Goal: Register for event/course

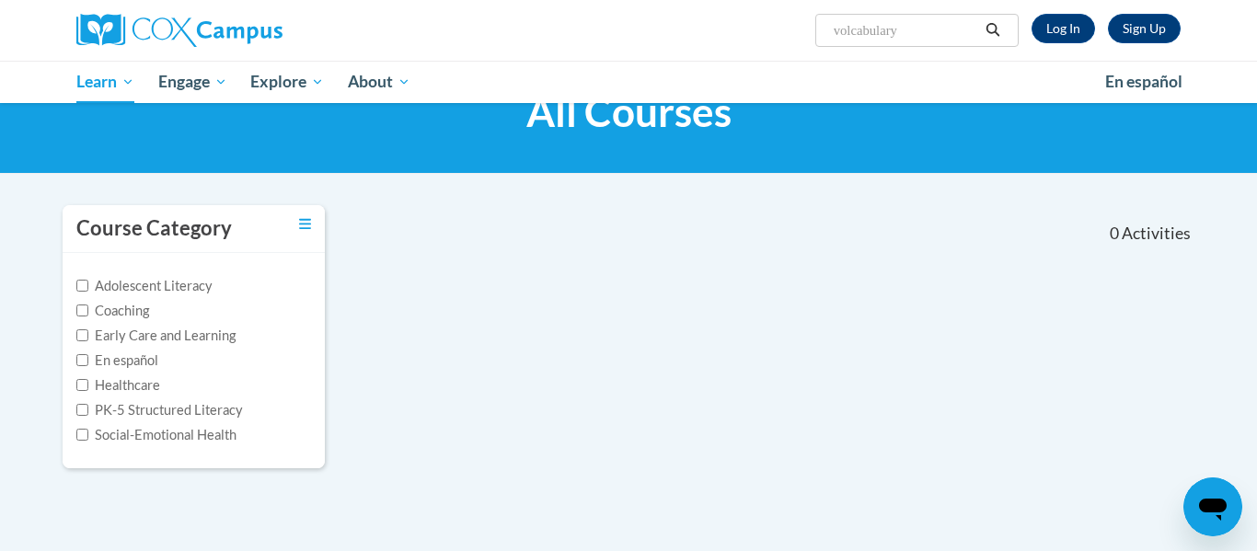
click at [903, 34] on input "volcabulary" at bounding box center [905, 30] width 147 height 22
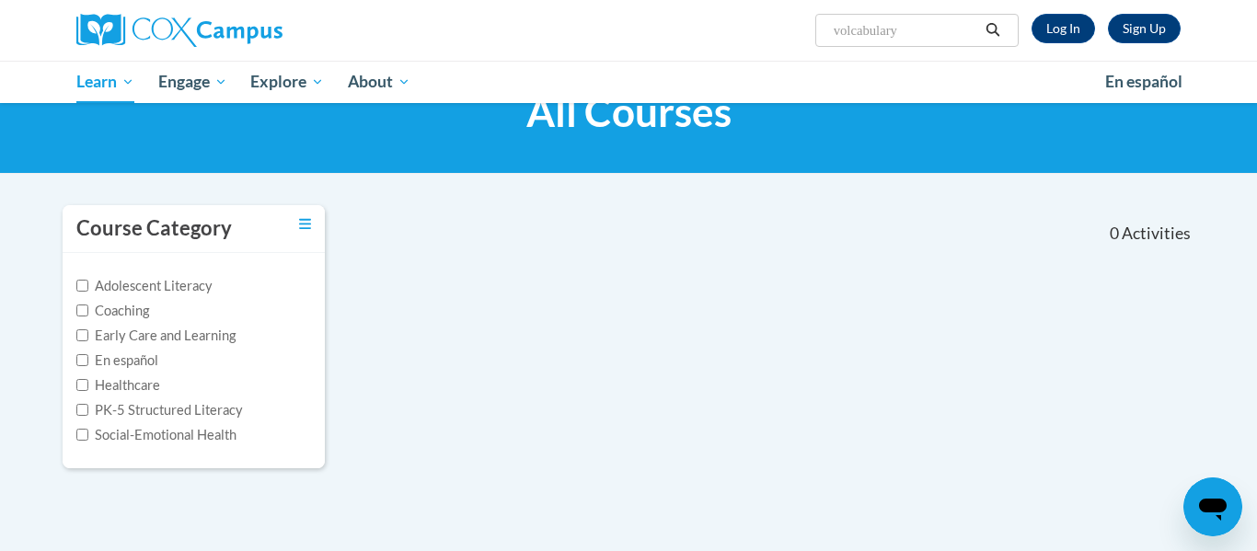
type input "vocabulary"
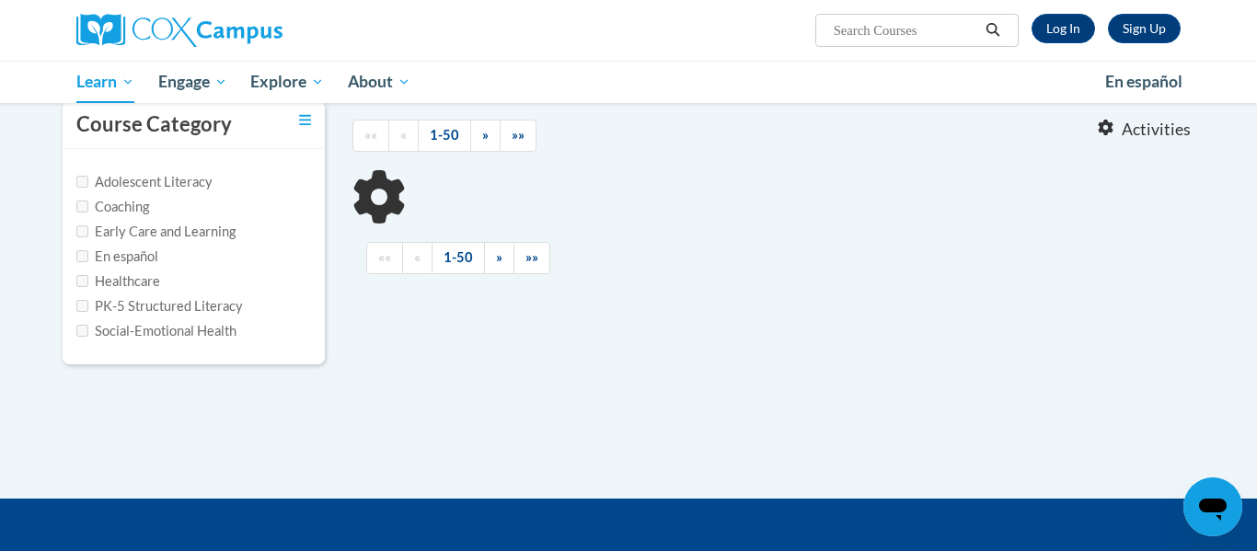
type input "vocabulary"
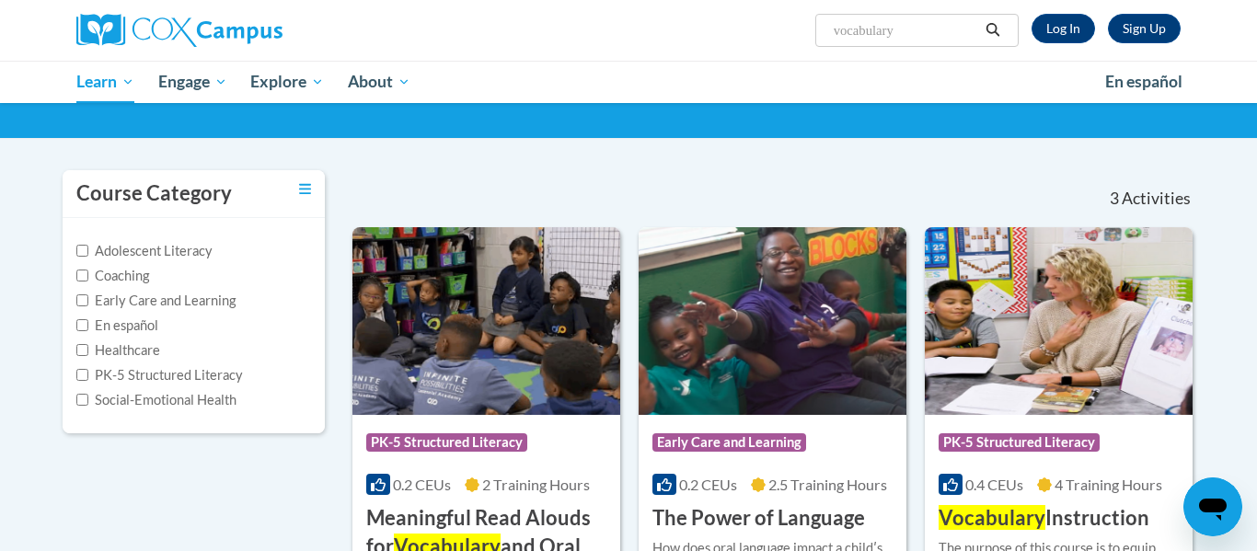
scroll to position [275, 0]
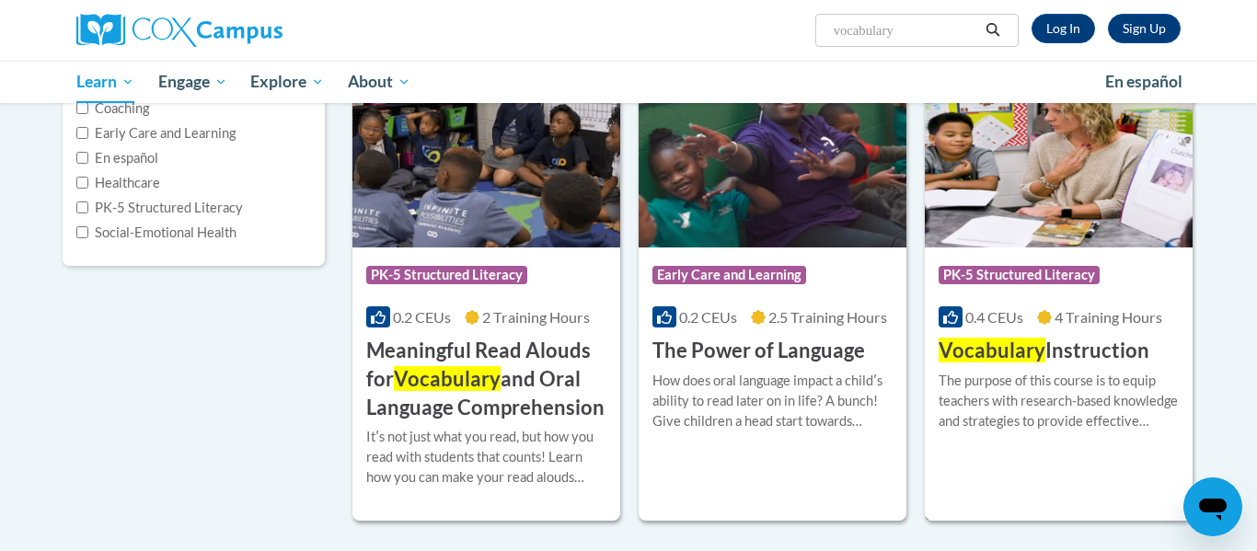
click at [940, 344] on span "Vocabulary" at bounding box center [992, 350] width 107 height 25
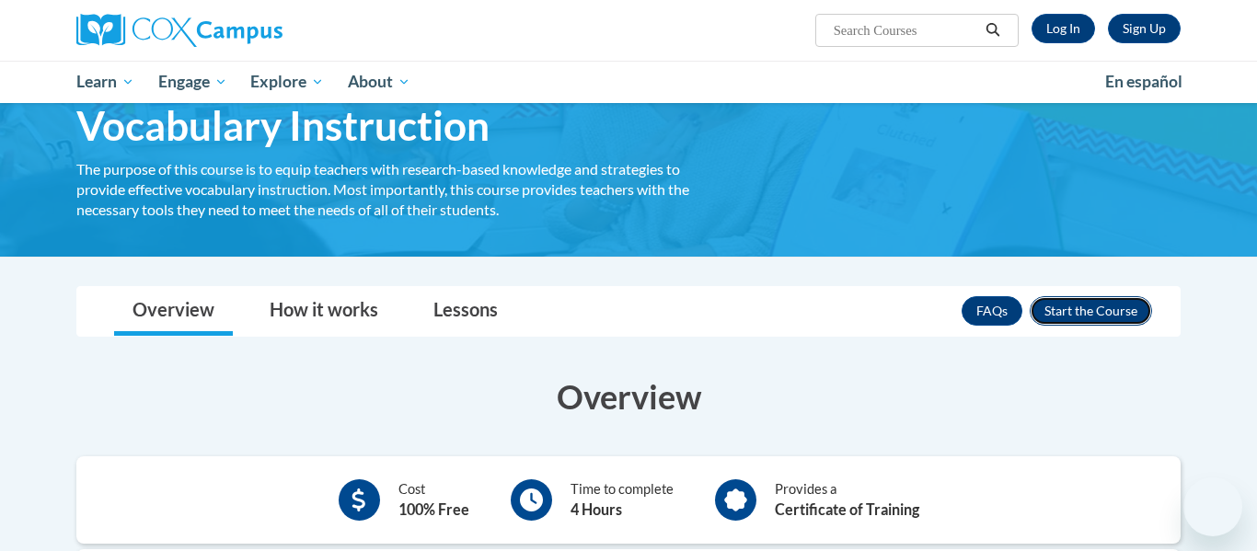
click at [1067, 306] on button "Enroll" at bounding box center [1091, 310] width 122 height 29
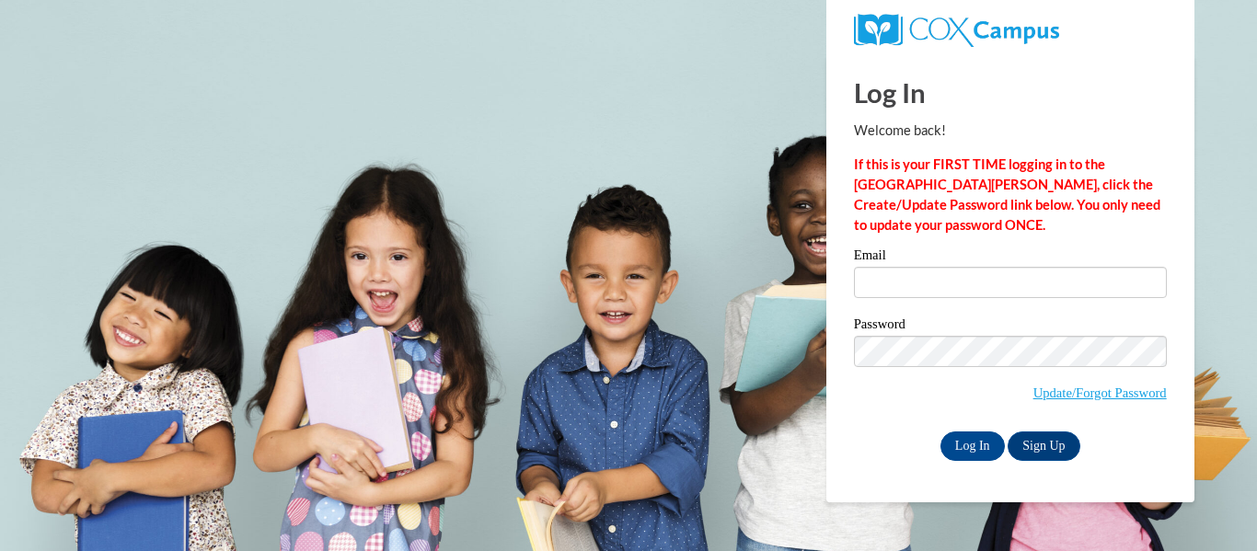
type input "cludlow6@ivytech.edu"
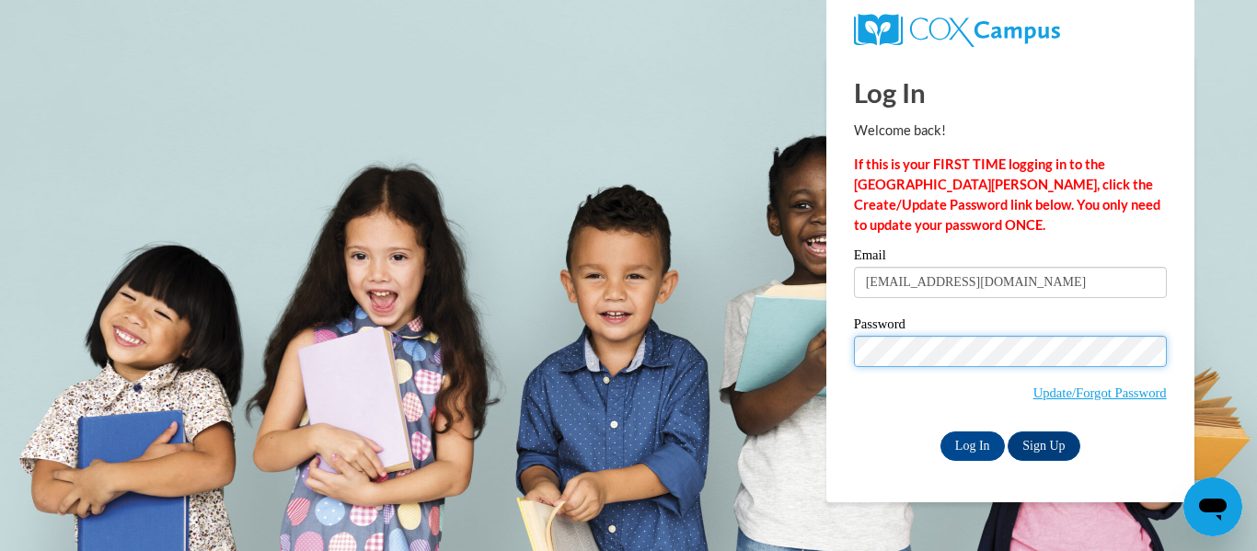
click at [940, 432] on input "Log In" at bounding box center [972, 446] width 64 height 29
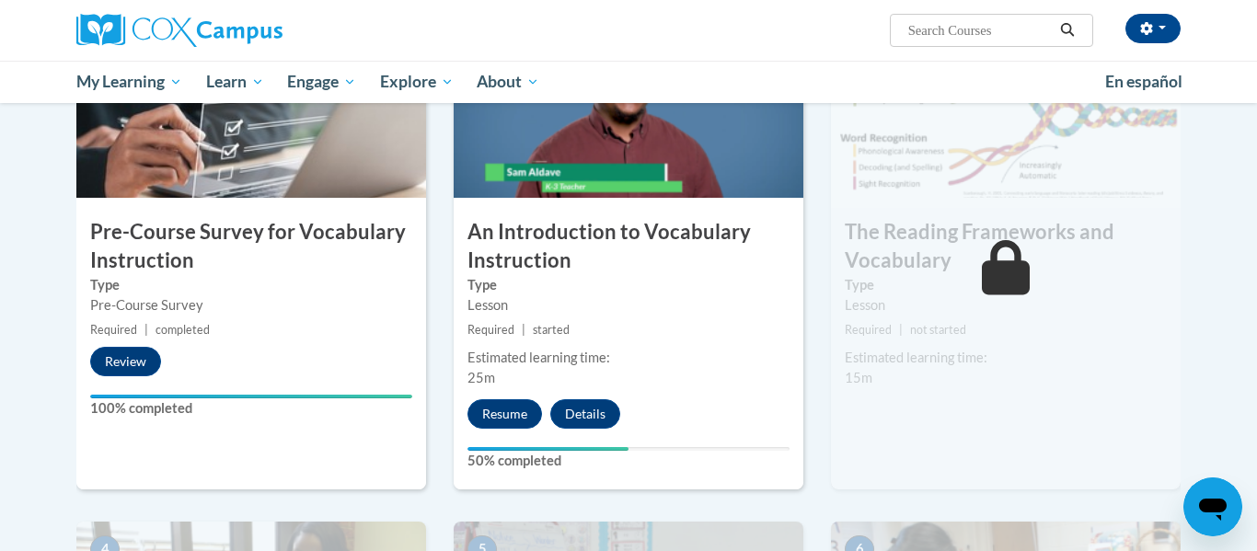
scroll to position [495, 0]
click at [493, 417] on button "Resume" at bounding box center [504, 412] width 75 height 29
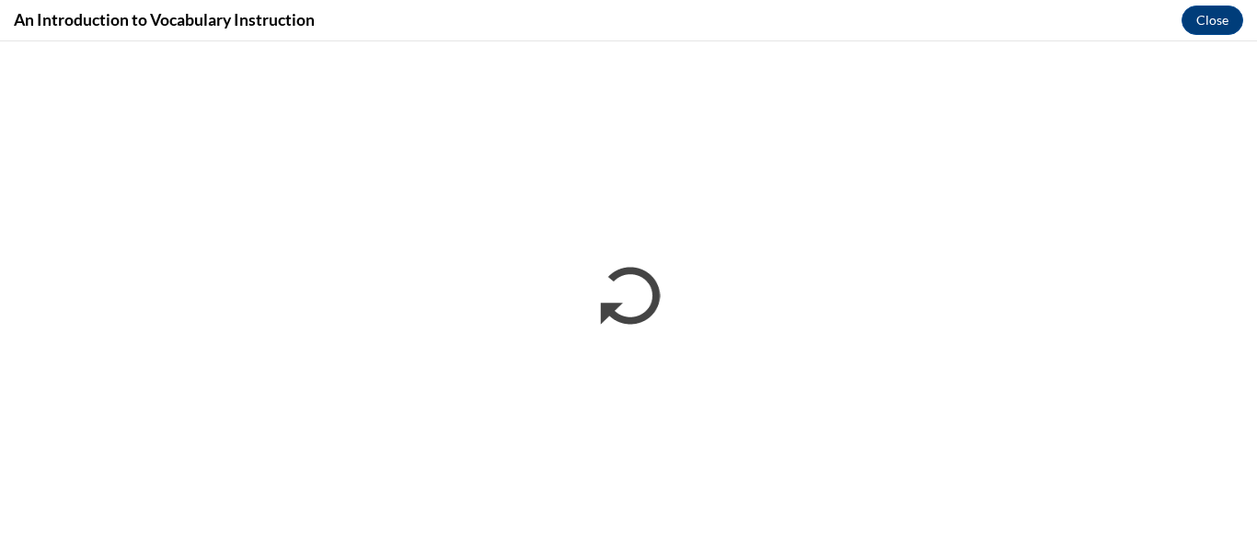
scroll to position [0, 0]
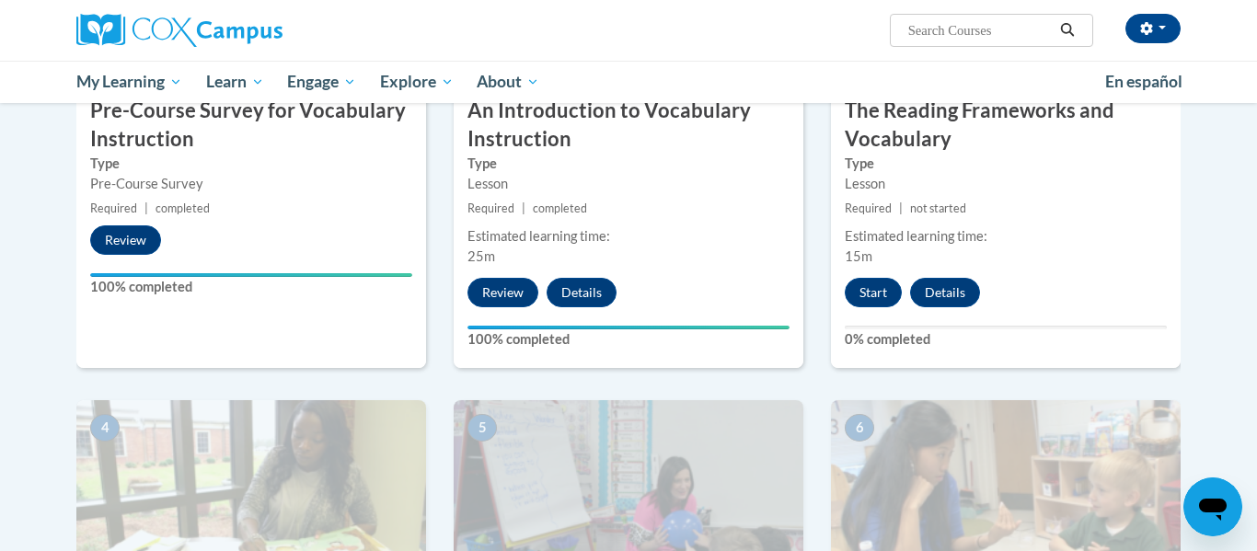
scroll to position [623, 0]
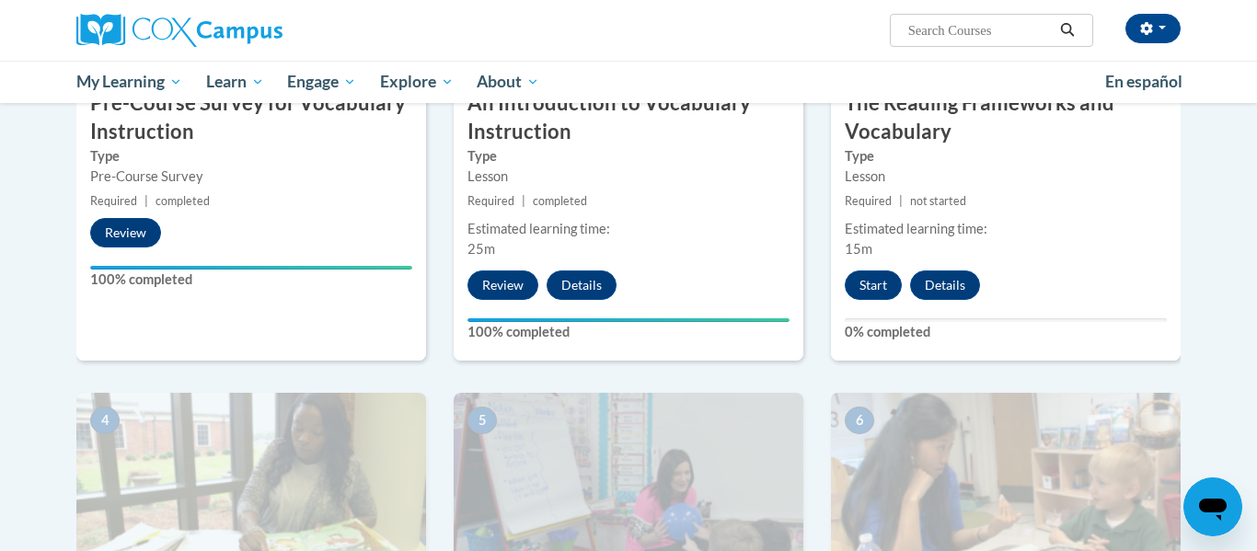
click at [872, 266] on div "3 The Reading Frameworks and Vocabulary Type Lesson Required | not started Esti…" at bounding box center [1006, 123] width 350 height 476
click at [876, 284] on button "Start" at bounding box center [873, 285] width 57 height 29
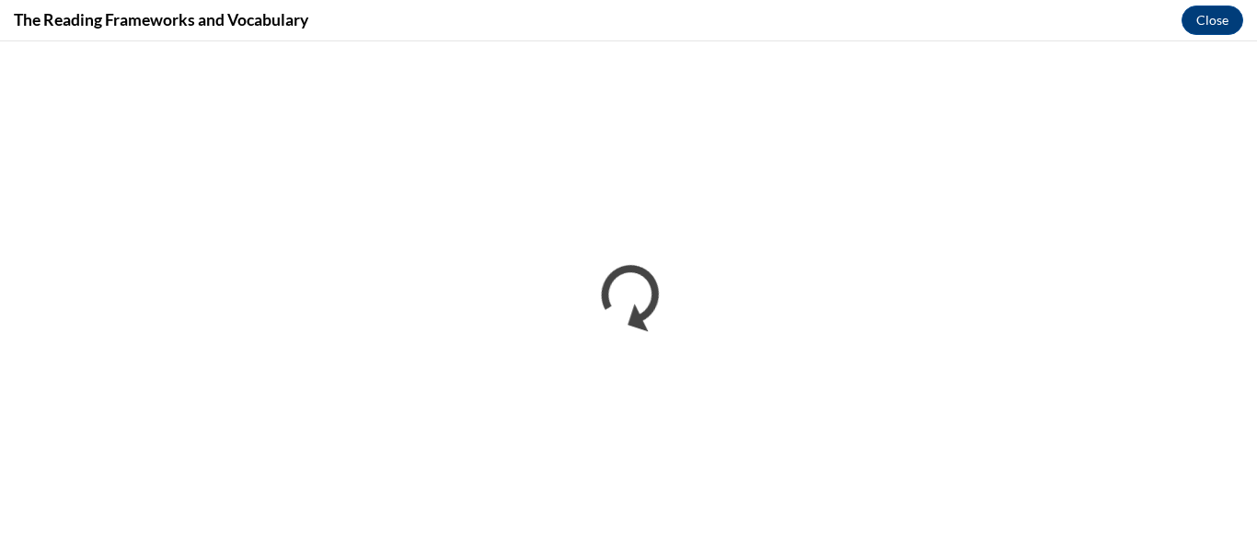
scroll to position [0, 0]
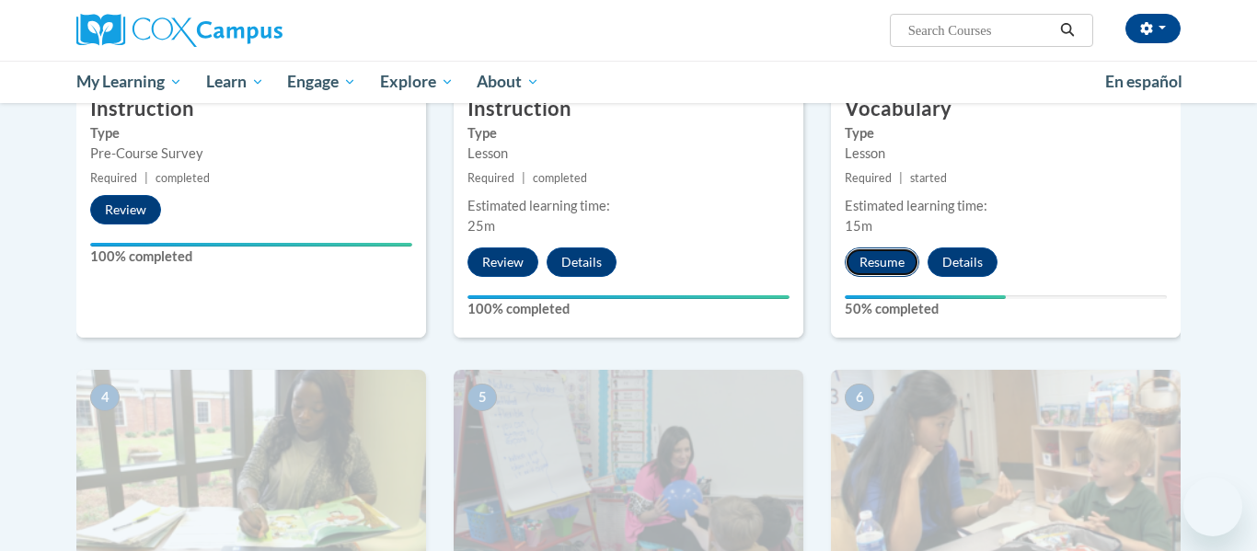
click at [871, 266] on button "Resume" at bounding box center [882, 262] width 75 height 29
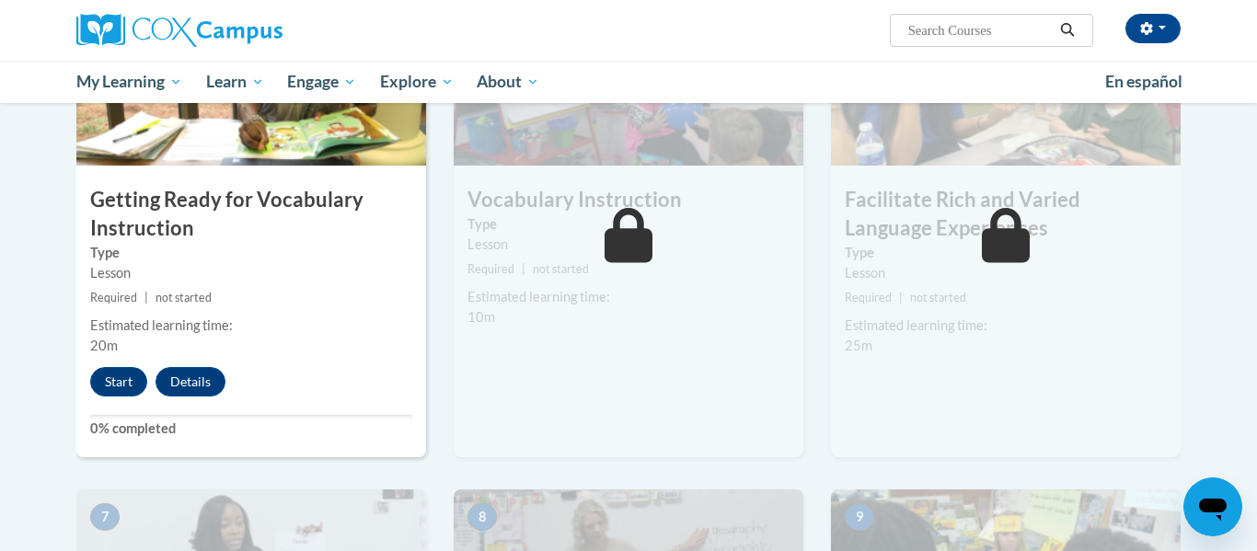
scroll to position [1046, 0]
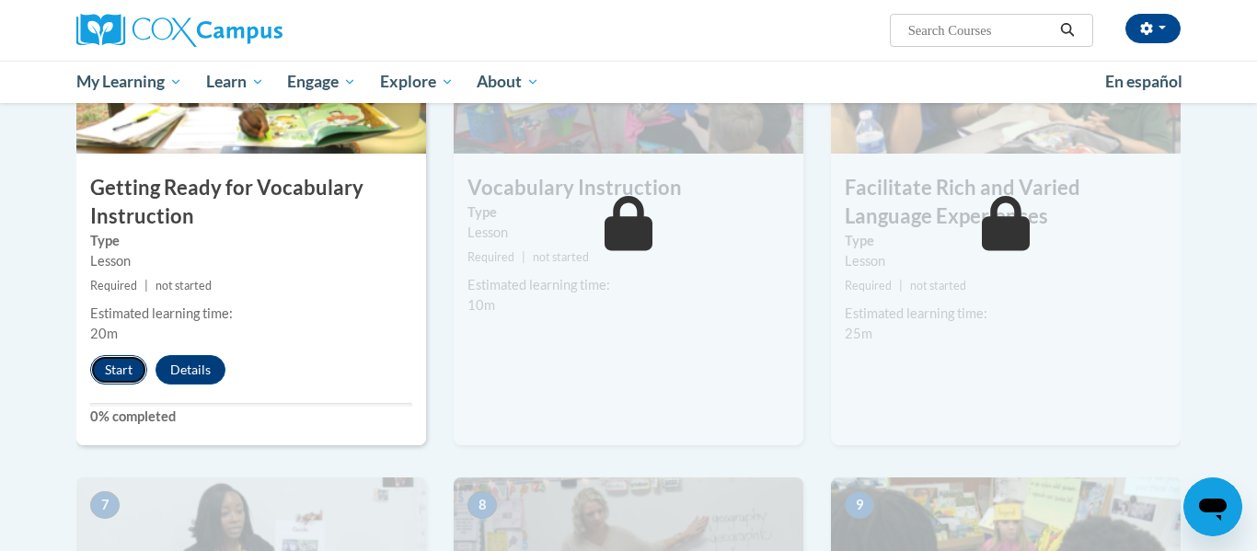
click at [112, 374] on button "Start" at bounding box center [118, 369] width 57 height 29
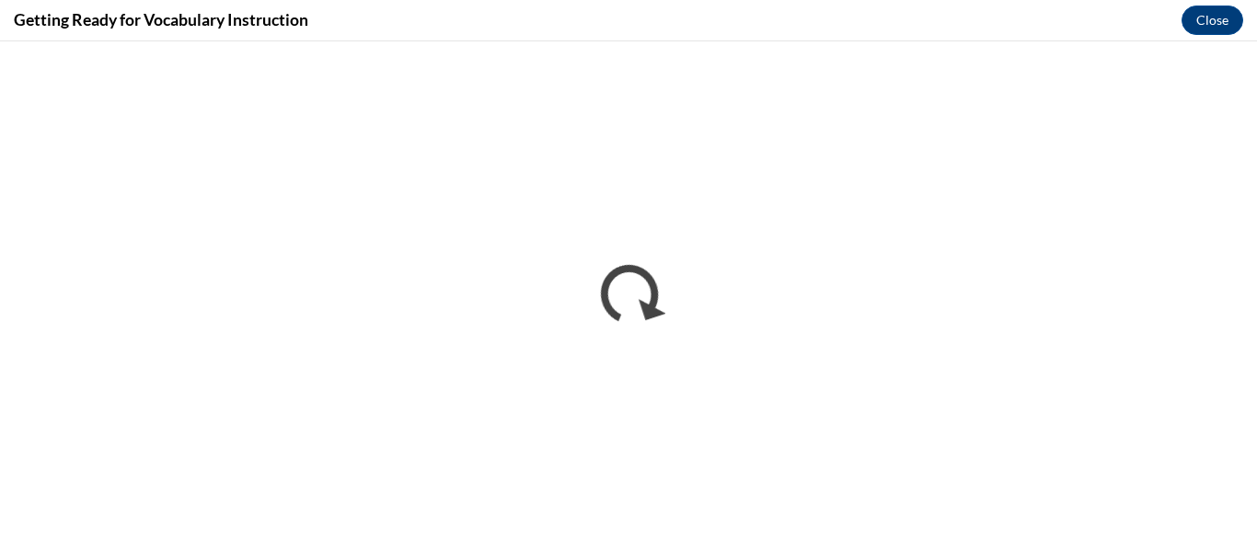
scroll to position [0, 0]
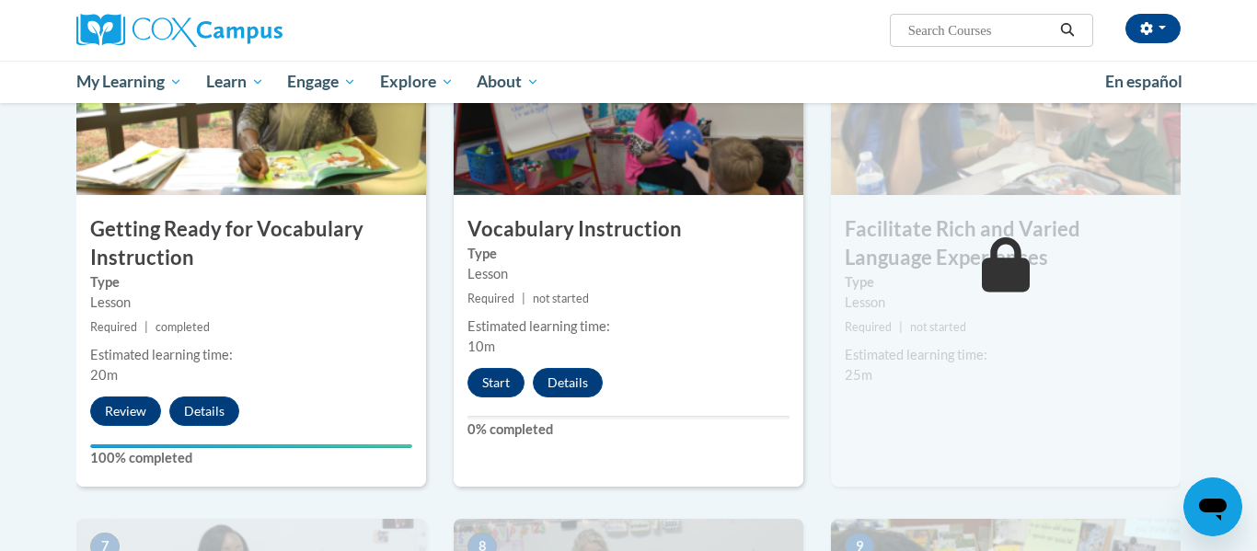
scroll to position [1016, 0]
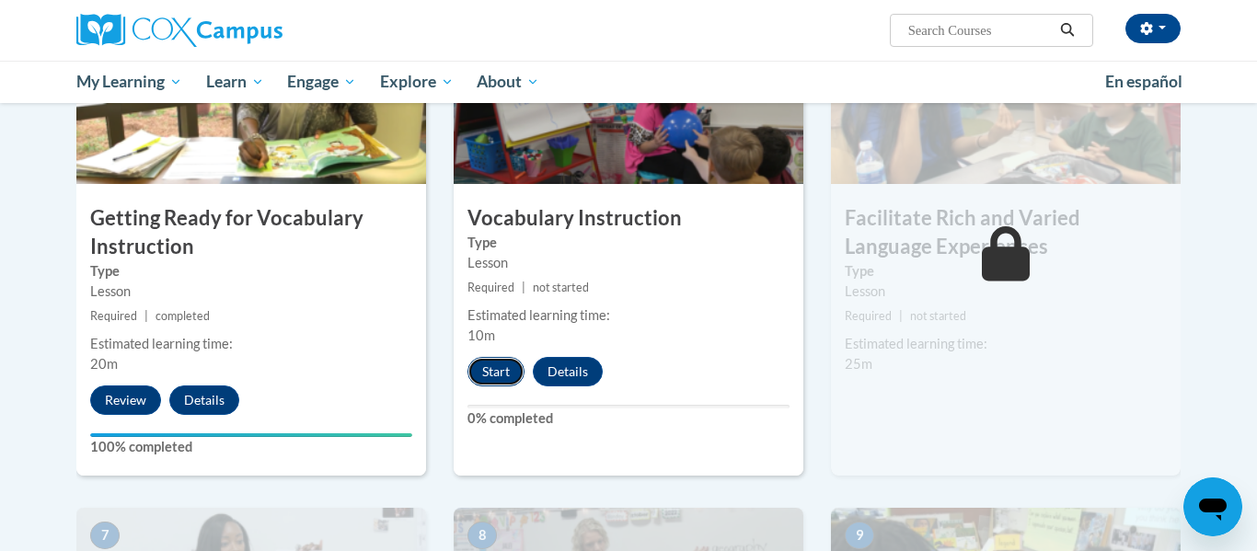
click at [501, 379] on button "Start" at bounding box center [495, 371] width 57 height 29
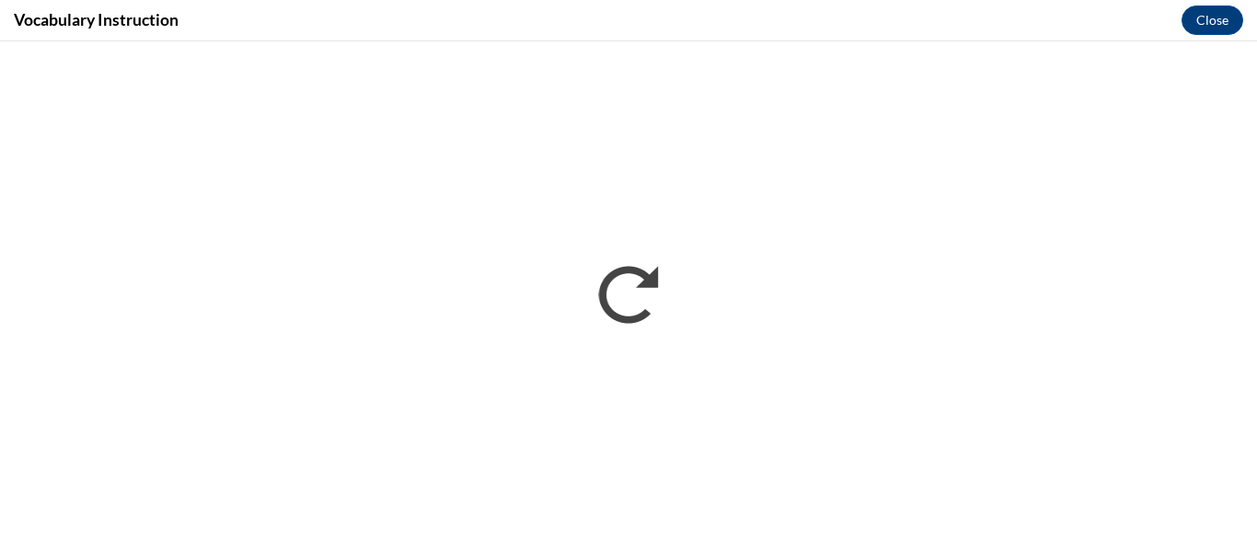
scroll to position [0, 0]
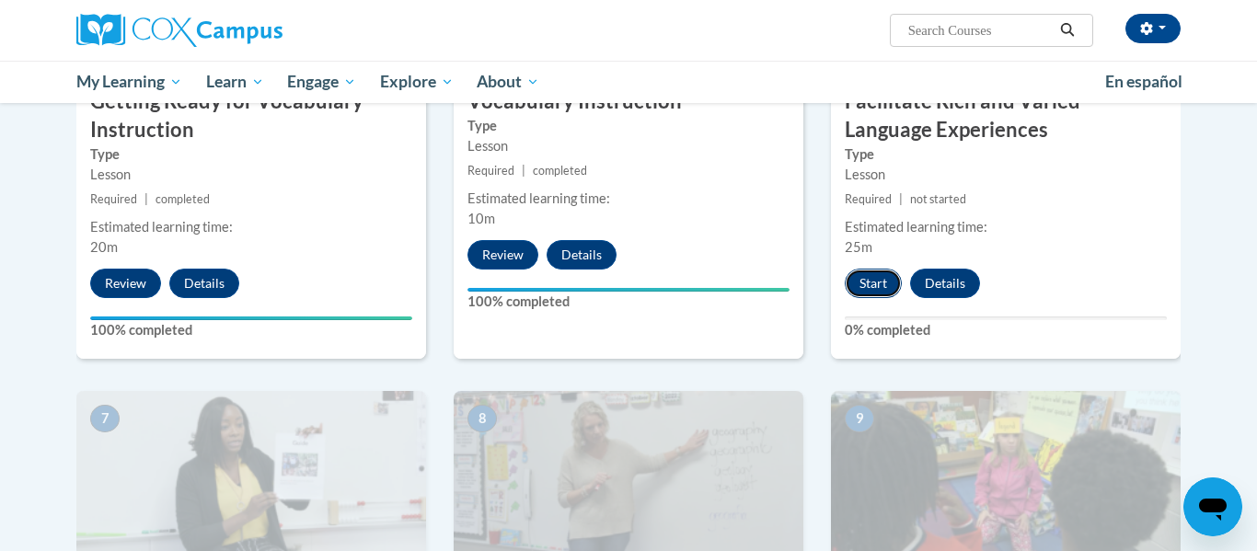
click at [866, 290] on button "Start" at bounding box center [873, 283] width 57 height 29
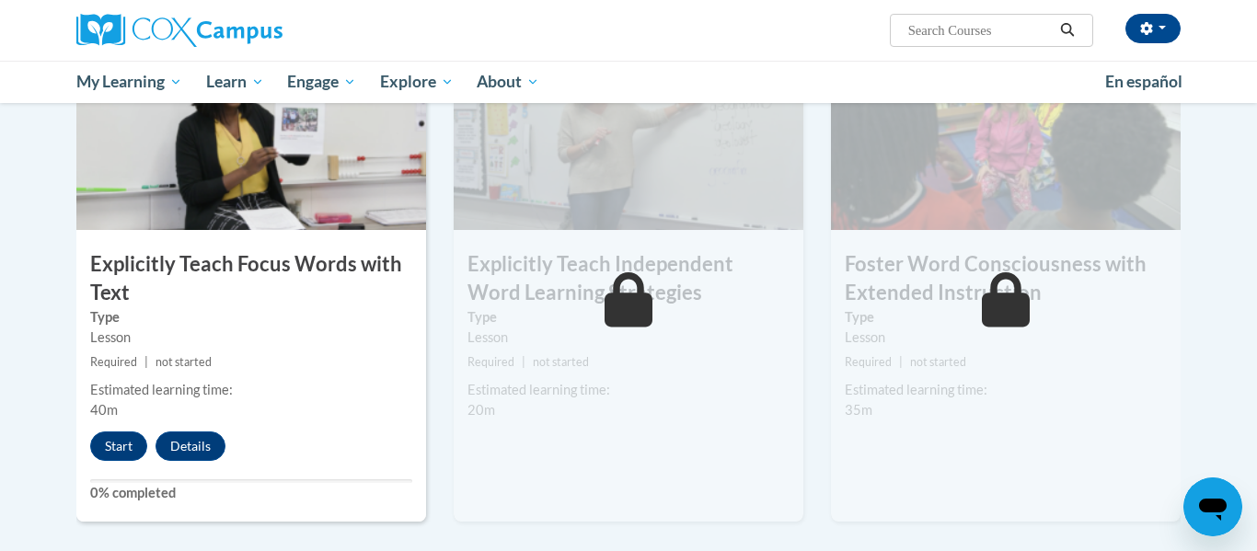
scroll to position [1493, 0]
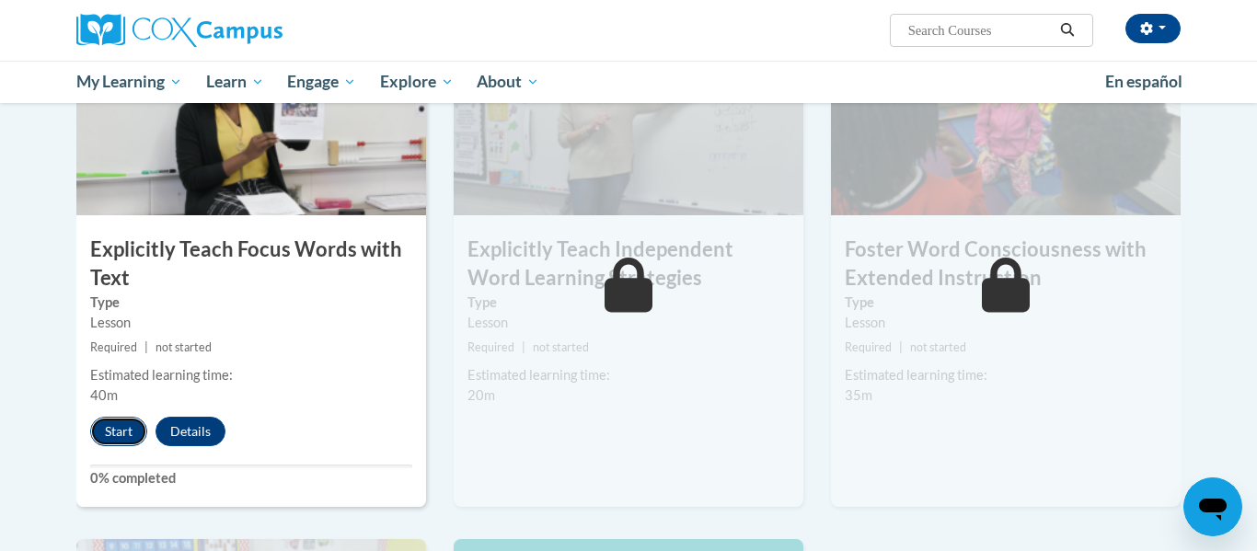
click at [127, 438] on button "Start" at bounding box center [118, 431] width 57 height 29
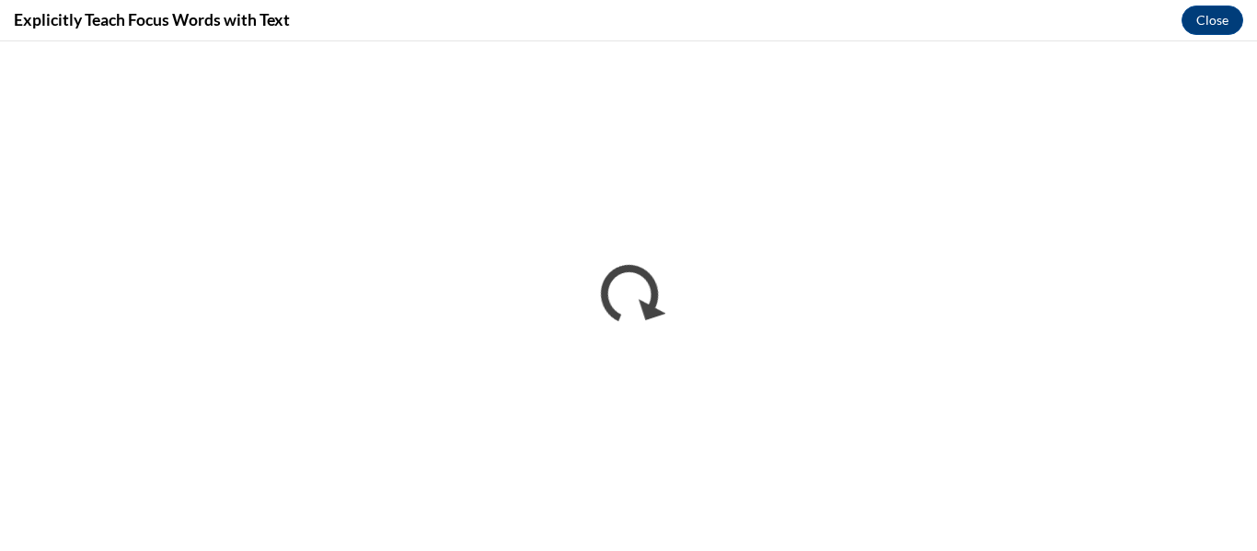
scroll to position [0, 0]
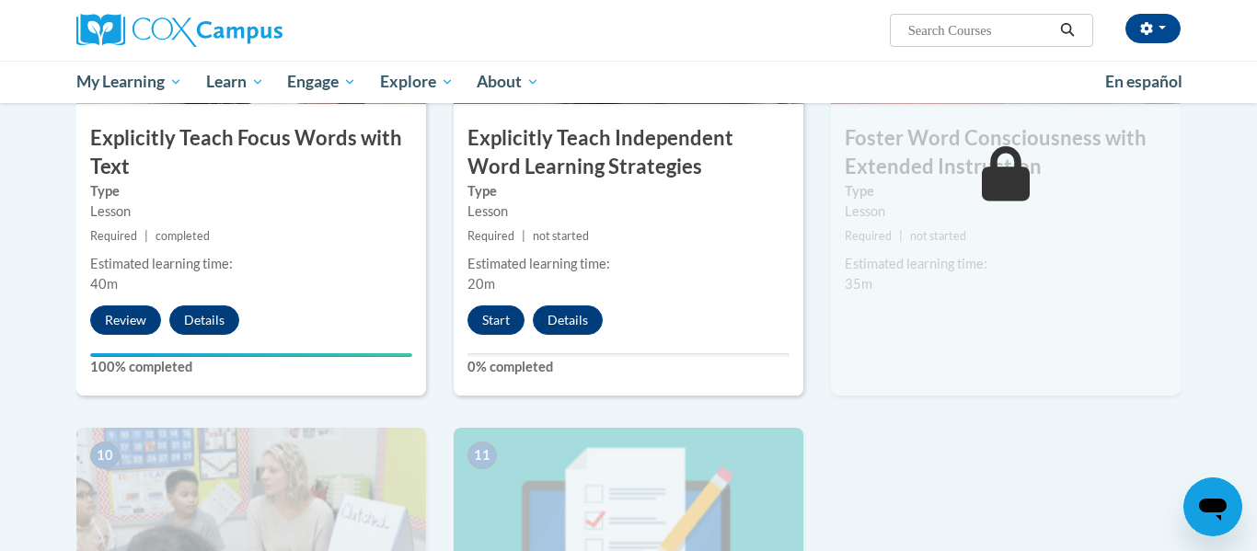
scroll to position [1619, 0]
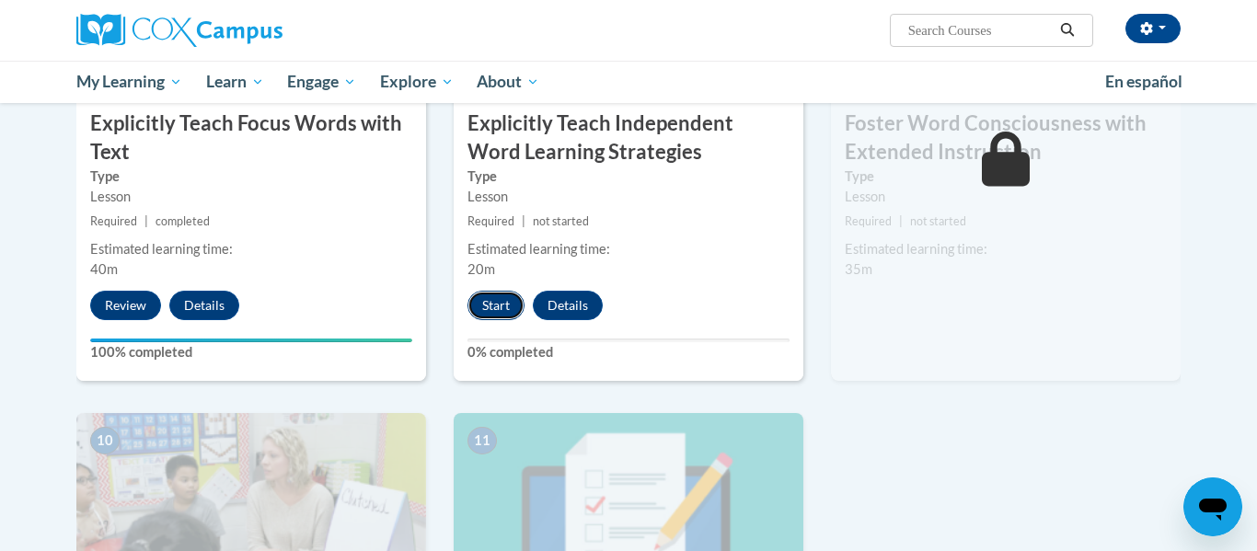
click at [499, 304] on button "Start" at bounding box center [495, 305] width 57 height 29
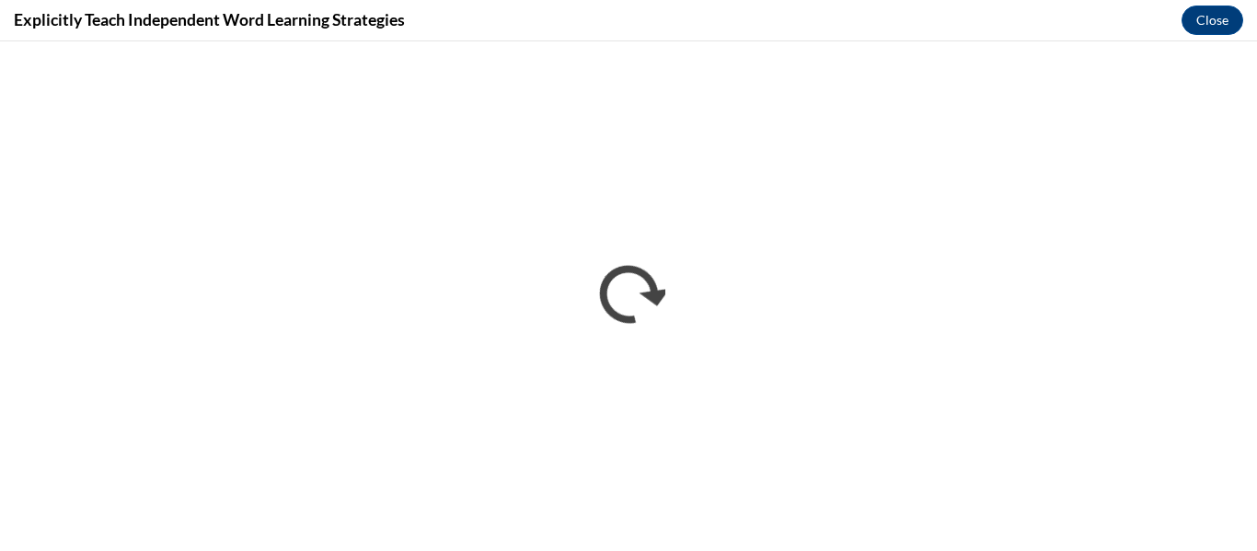
scroll to position [0, 0]
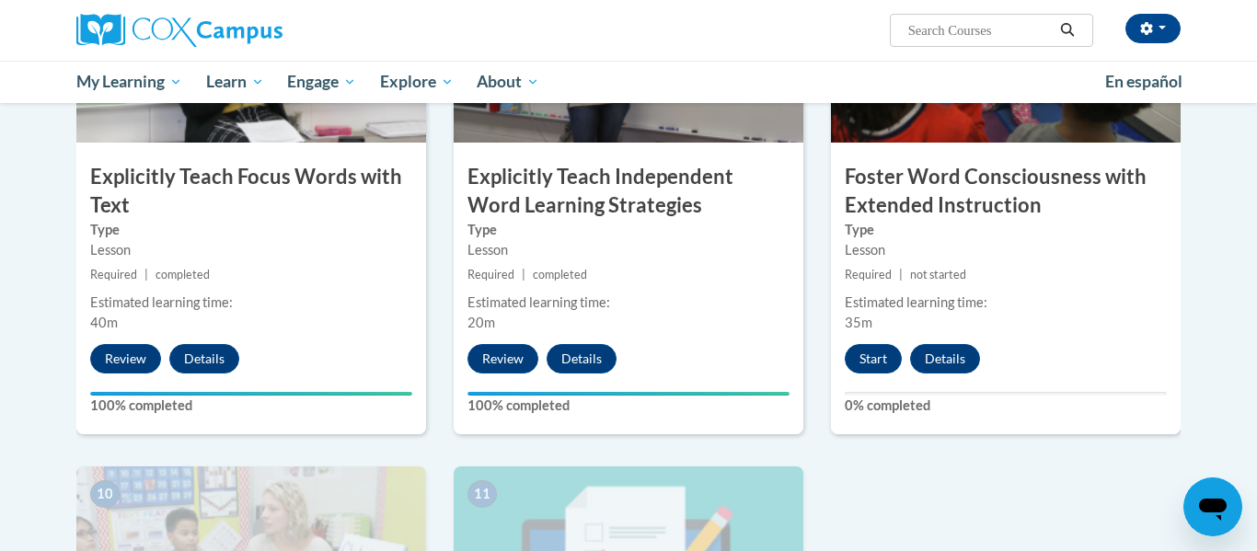
scroll to position [1570, 0]
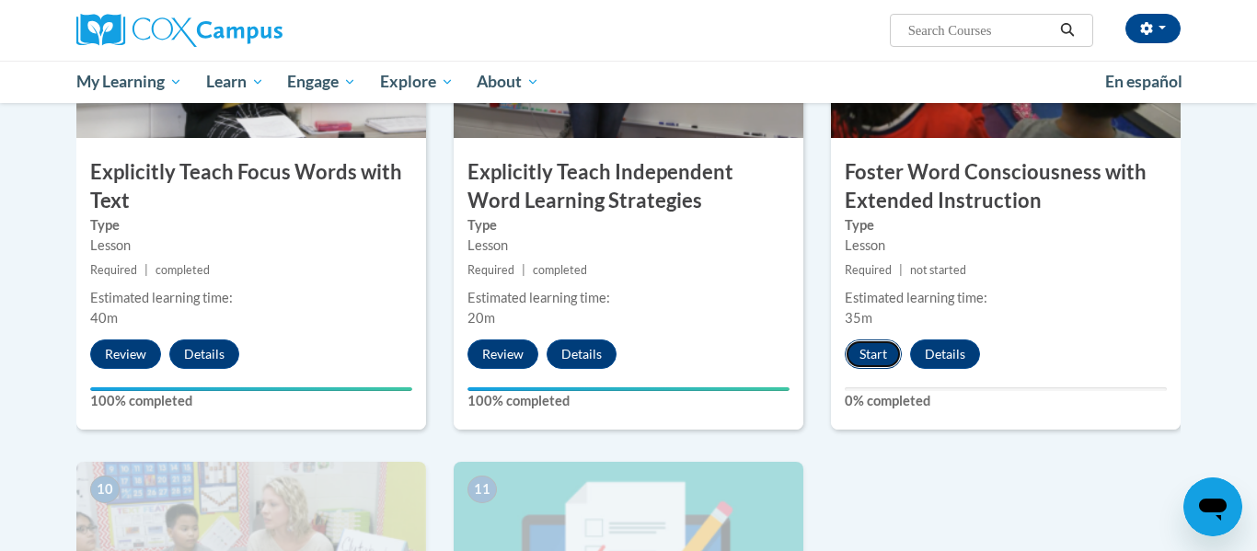
click at [882, 354] on button "Start" at bounding box center [873, 354] width 57 height 29
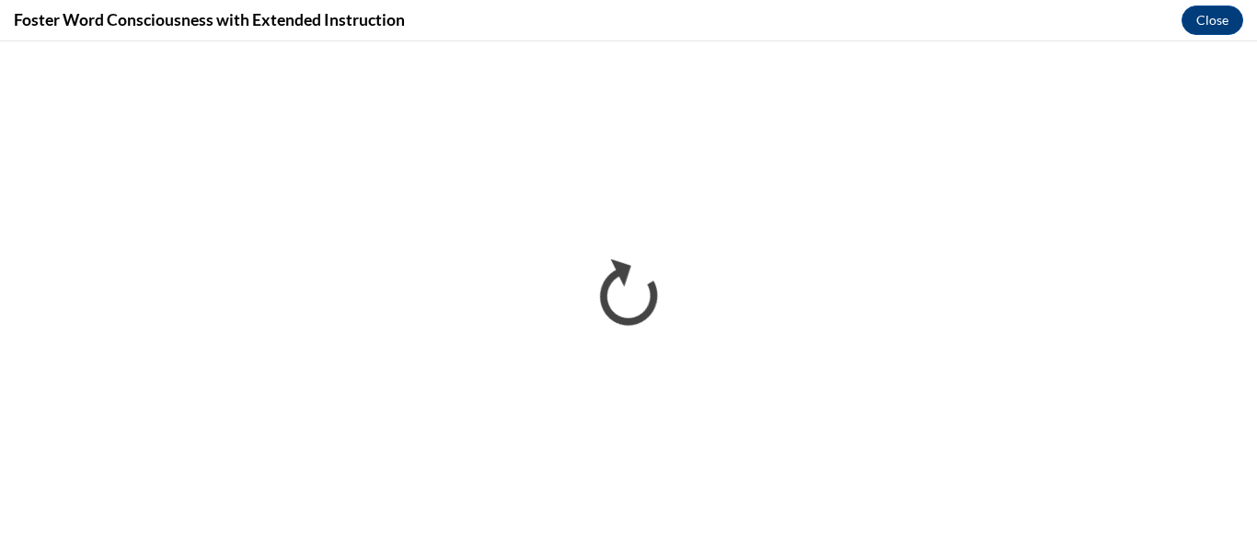
scroll to position [0, 0]
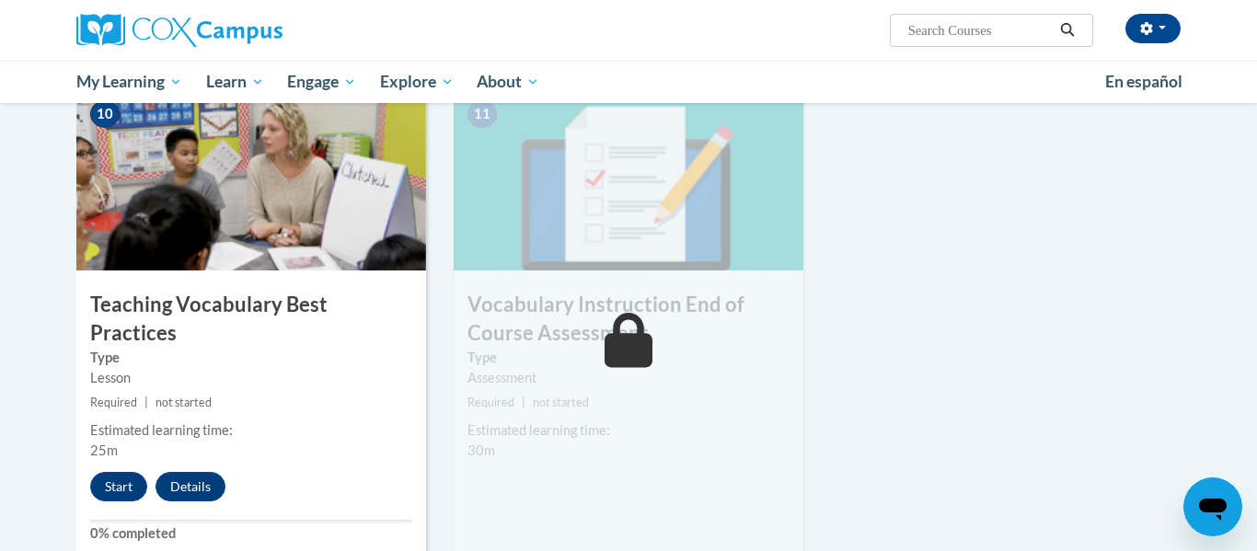
scroll to position [1951, 0]
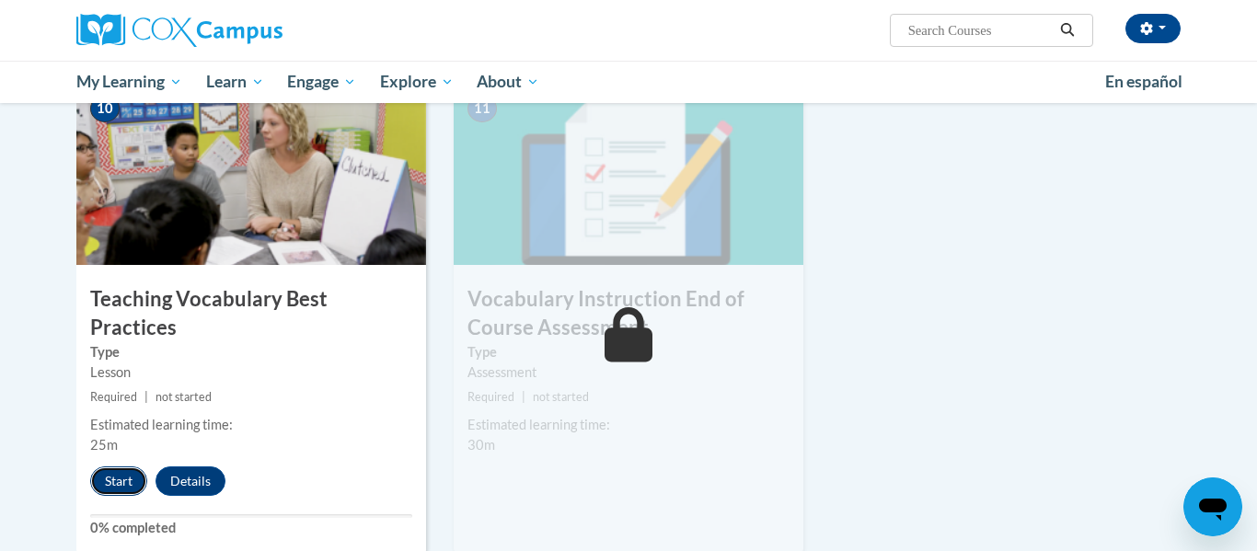
click at [111, 467] on button "Start" at bounding box center [118, 481] width 57 height 29
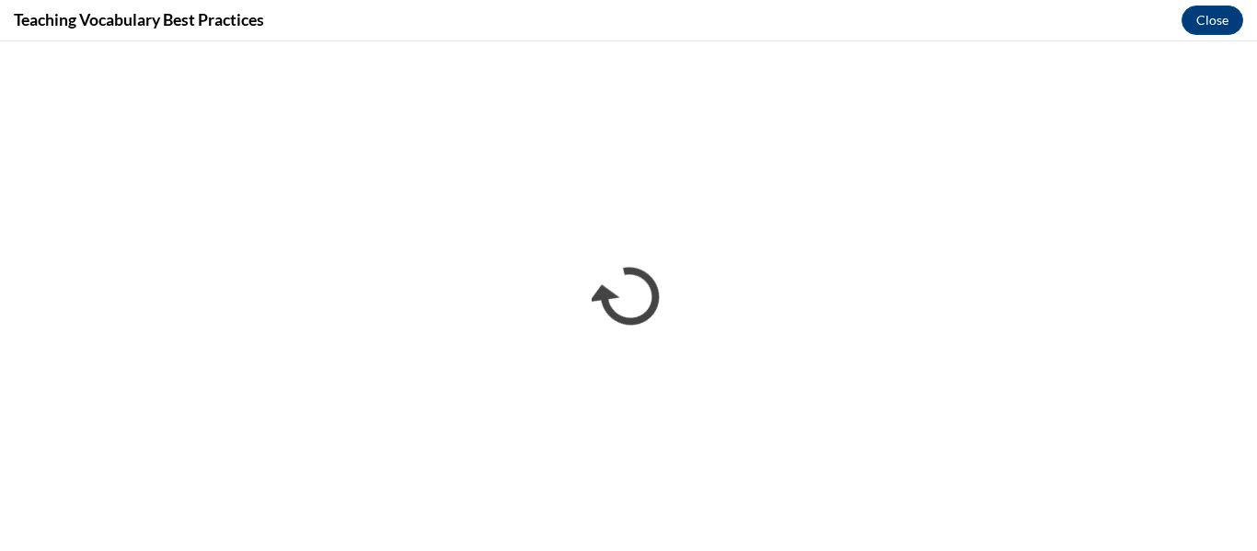
scroll to position [0, 0]
